Goal: Check status

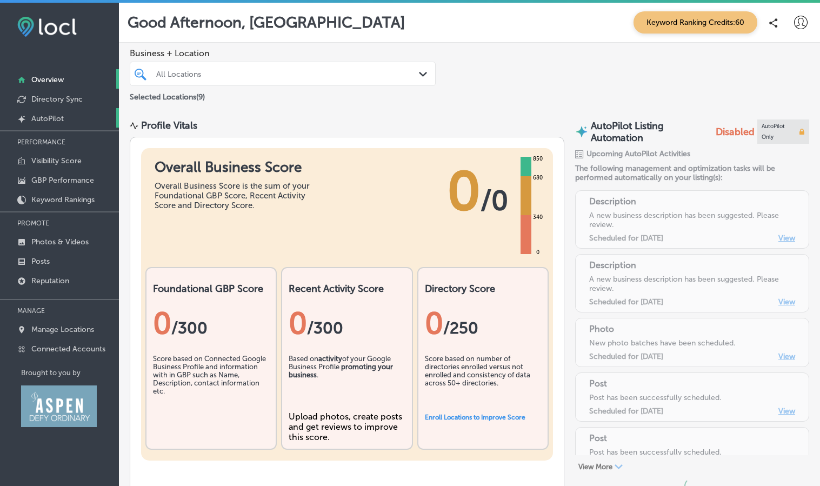
click at [56, 115] on p "AutoPilot" at bounding box center [47, 118] width 32 height 9
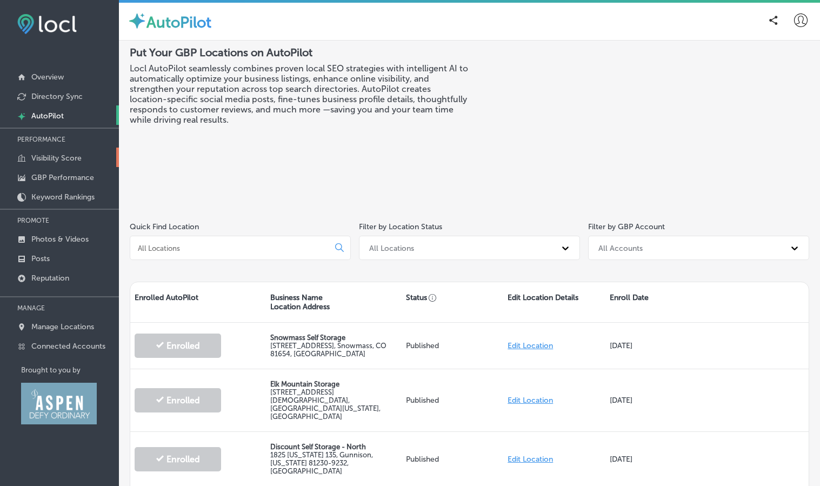
click at [78, 159] on p "Visibility Score" at bounding box center [56, 157] width 50 height 9
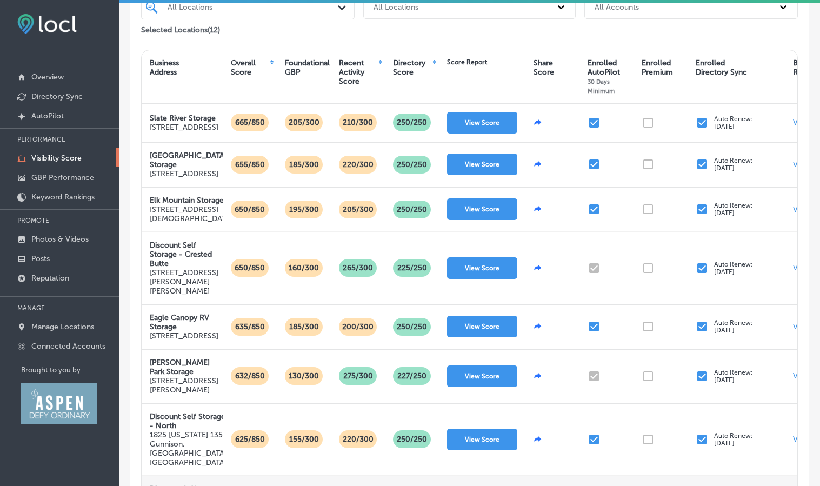
scroll to position [108, 0]
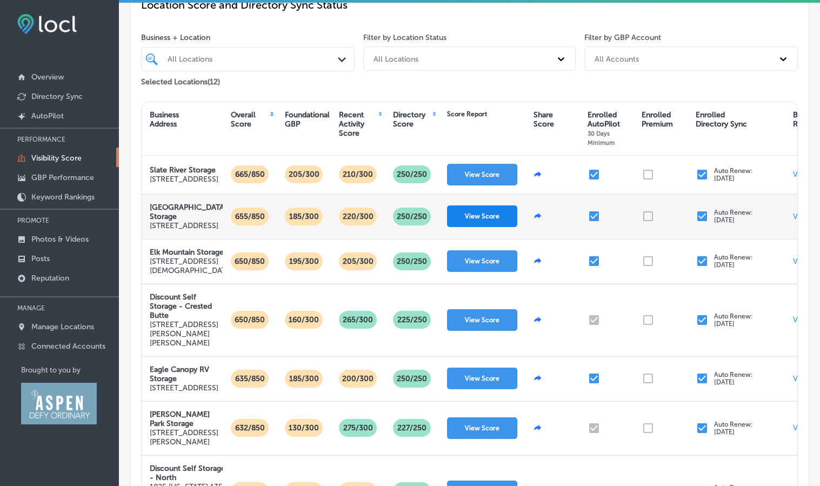
click at [480, 227] on button "View Score" at bounding box center [482, 216] width 70 height 22
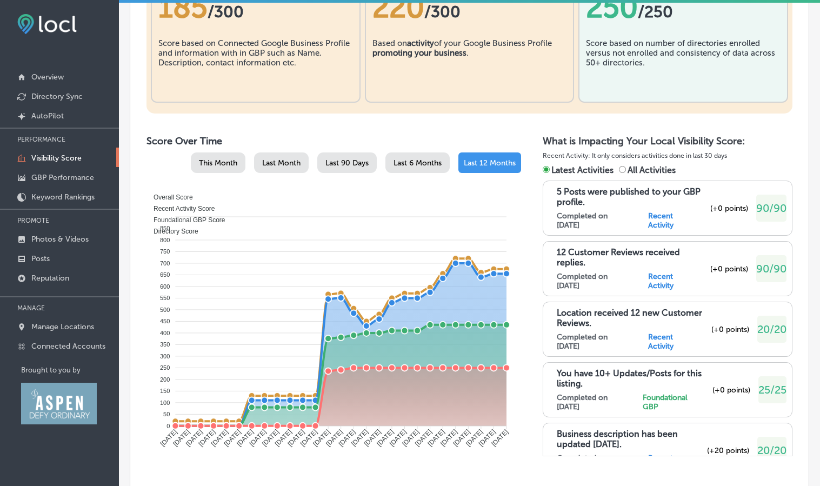
scroll to position [486, 0]
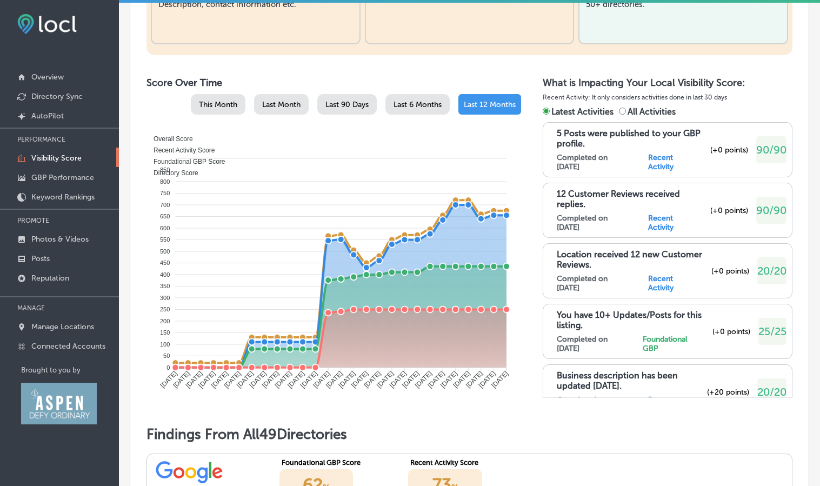
click at [626, 132] on p "5 Posts were published to your GBP profile." at bounding box center [631, 138] width 149 height 21
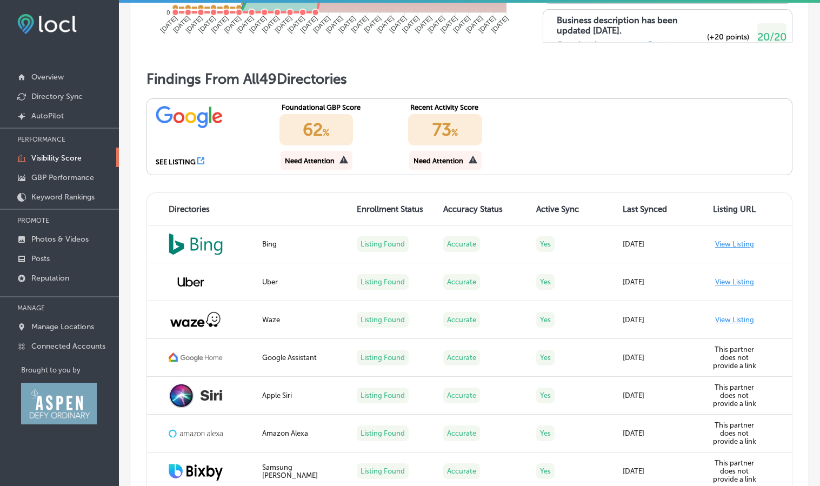
scroll to position [865, 0]
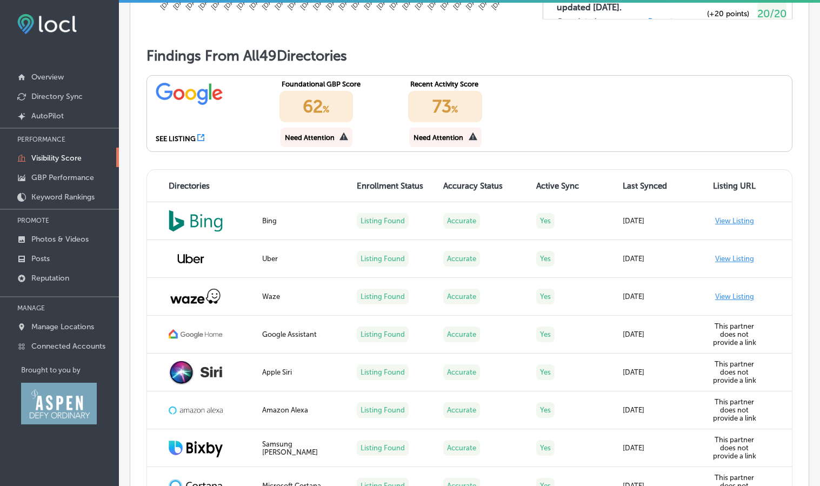
click at [278, 56] on h1 "Findings From All 49 Directories" at bounding box center [469, 56] width 646 height 17
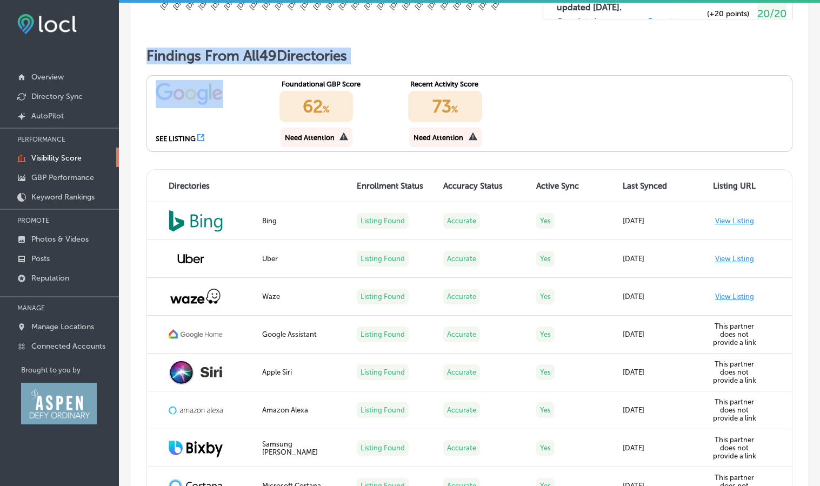
click at [278, 56] on h1 "Findings From All 49 Directories" at bounding box center [469, 56] width 646 height 17
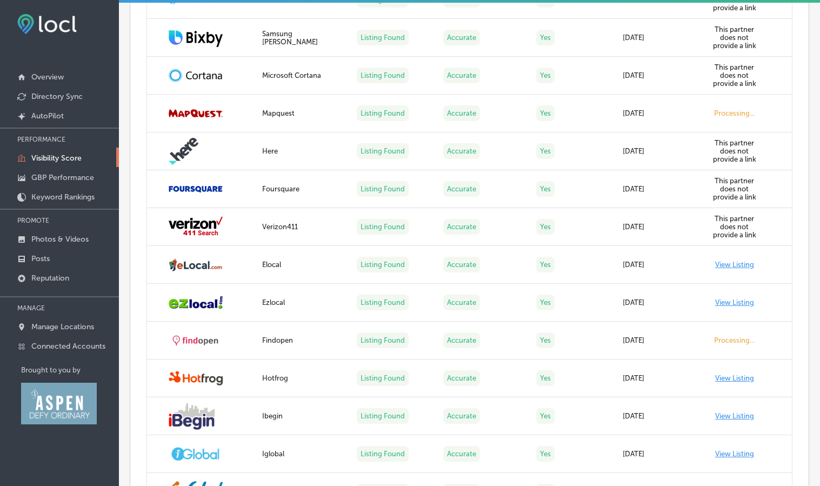
scroll to position [0, 0]
